Goal: Register for event/course

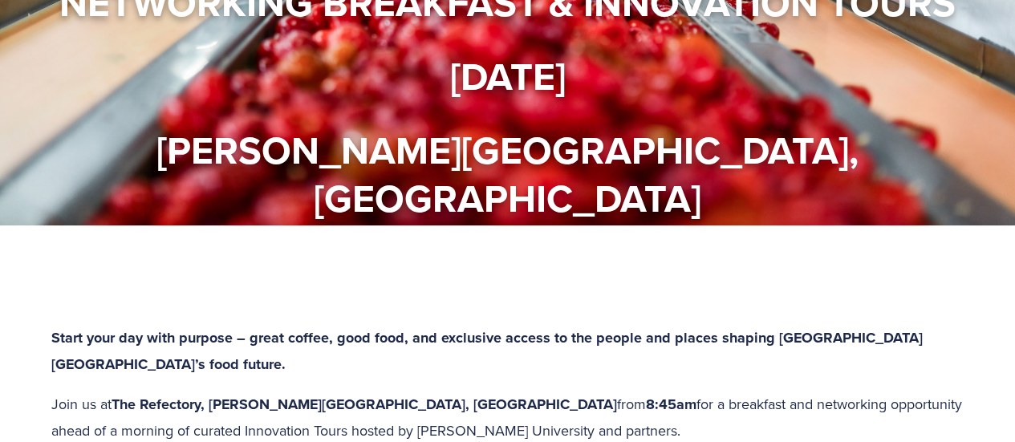
scroll to position [160, 0]
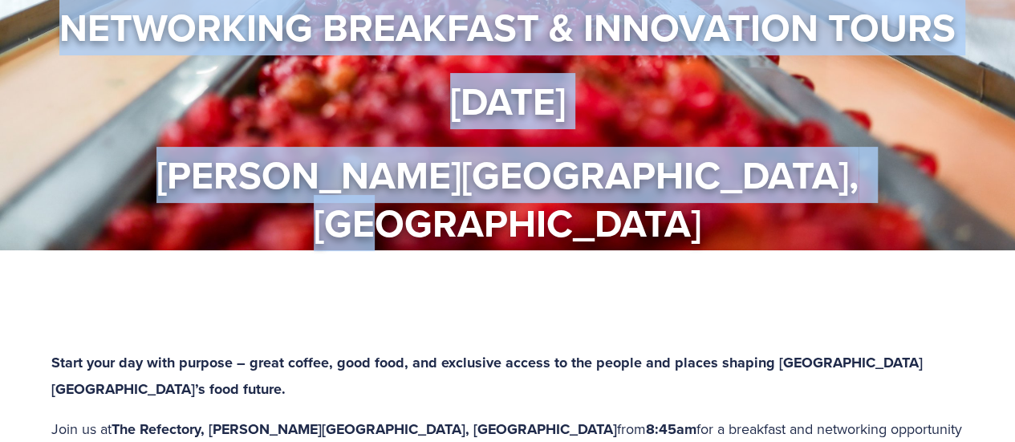
drag, startPoint x: 69, startPoint y: 22, endPoint x: 900, endPoint y: 79, distance: 833.3
click at [928, 160] on div "Networking Breakfast & Innovation Tours [DATE] [PERSON_NAME][GEOGRAPHIC_DATA], …" at bounding box center [508, 125] width 964 height 244
copy div "Networking Breakfast & Innovation Tours [DATE] [PERSON_NAME][GEOGRAPHIC_DATA], …"
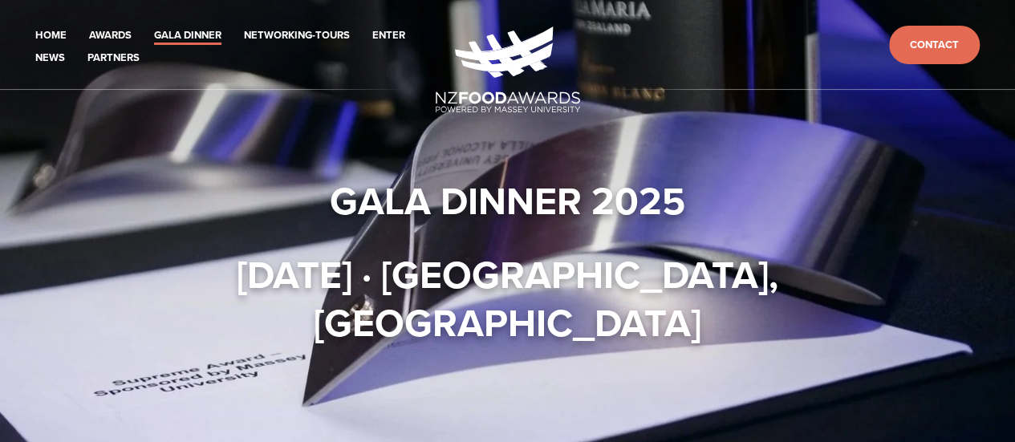
drag, startPoint x: 335, startPoint y: 186, endPoint x: 900, endPoint y: 319, distance: 580.4
click at [900, 319] on div "Gala Dinner 2025 [DATE] · [GEOGRAPHIC_DATA], [GEOGRAPHIC_DATA]" at bounding box center [507, 225] width 912 height 244
copy div "Gala Dinner 2025 [DATE] · [GEOGRAPHIC_DATA], [GEOGRAPHIC_DATA]"
click at [457, 296] on strong "[DATE] · [GEOGRAPHIC_DATA], [GEOGRAPHIC_DATA]" at bounding box center [512, 298] width 551 height 104
drag, startPoint x: 471, startPoint y: 278, endPoint x: 481, endPoint y: 279, distance: 9.7
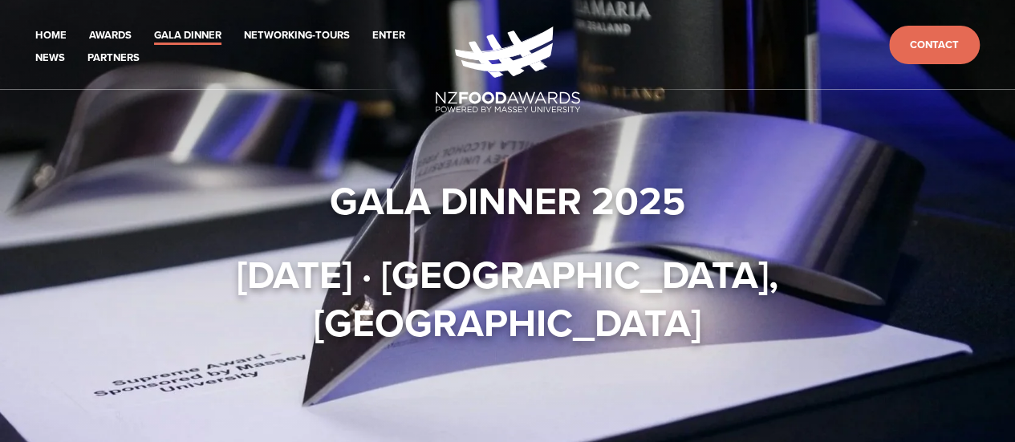
click at [471, 278] on strong "[DATE] · [GEOGRAPHIC_DATA], [GEOGRAPHIC_DATA]" at bounding box center [512, 298] width 551 height 104
click at [699, 279] on strong "[DATE] · [GEOGRAPHIC_DATA], [GEOGRAPHIC_DATA]" at bounding box center [512, 298] width 551 height 104
click at [702, 231] on div "Gala Dinner 2025 Thursday 16 October · Central Energy Trust Arena, Palmerston N…" at bounding box center [507, 225] width 912 height 244
click at [676, 209] on h1 "Gala Dinner 2025" at bounding box center [507, 201] width 912 height 48
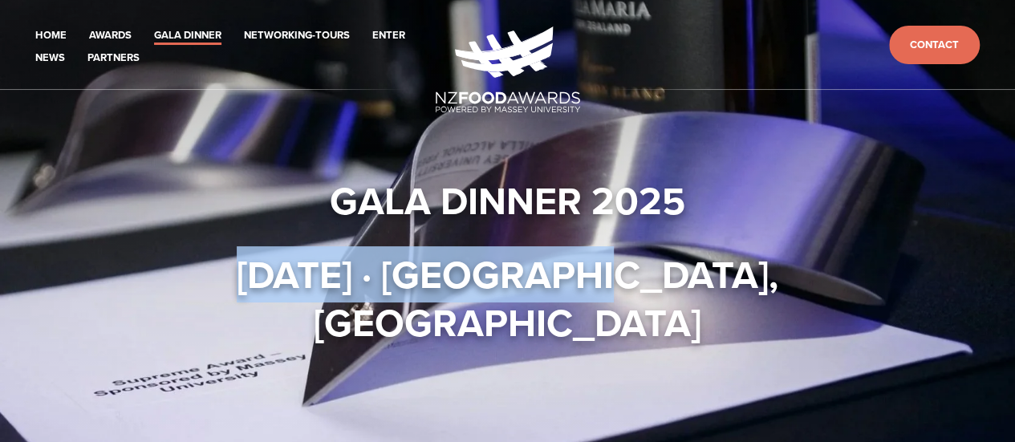
drag, startPoint x: 546, startPoint y: 267, endPoint x: 48, endPoint y: 272, distance: 497.5
click at [48, 272] on div "Gala Dinner 2025 Thursday 16 October · Central Energy Trust Arena, Palmerston N…" at bounding box center [508, 225] width 940 height 244
copy strong "Thursday 16 October"
